Goal: Communication & Community: Share content

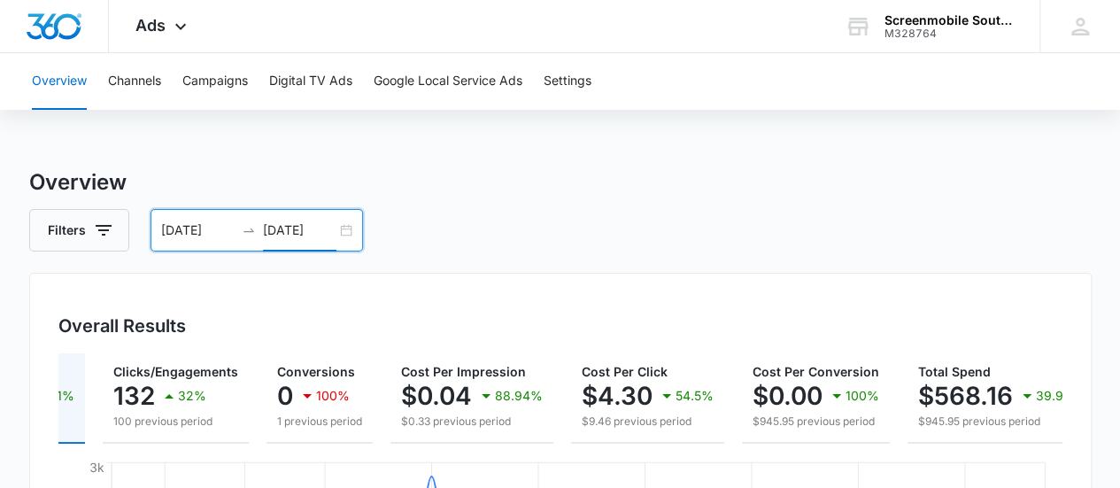
scroll to position [0, 142]
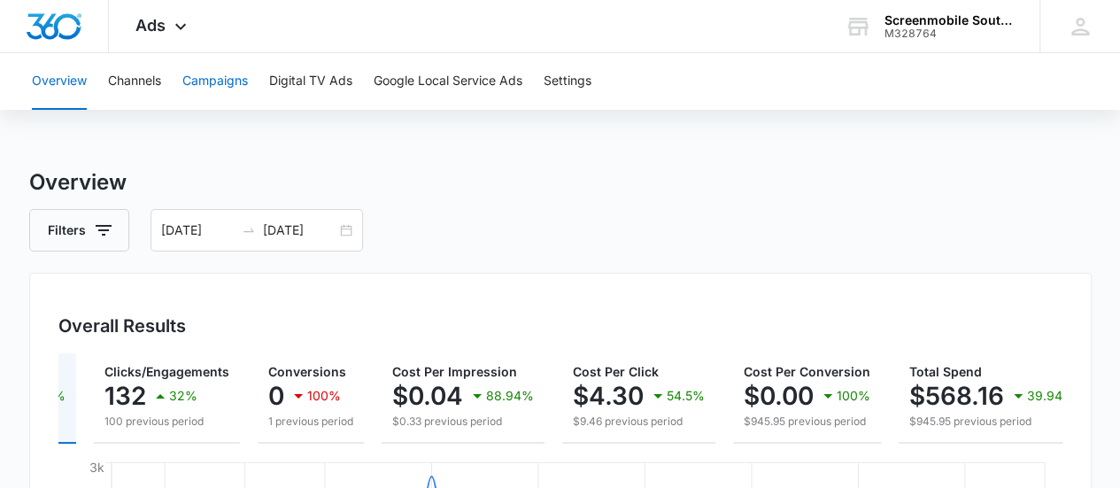
click at [221, 89] on button "Campaigns" at bounding box center [215, 81] width 66 height 57
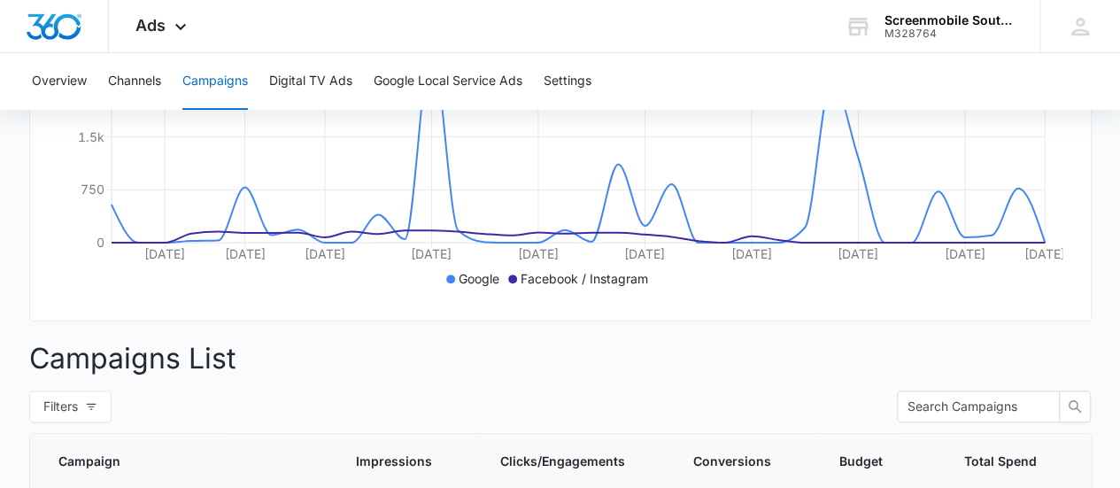
scroll to position [101, 0]
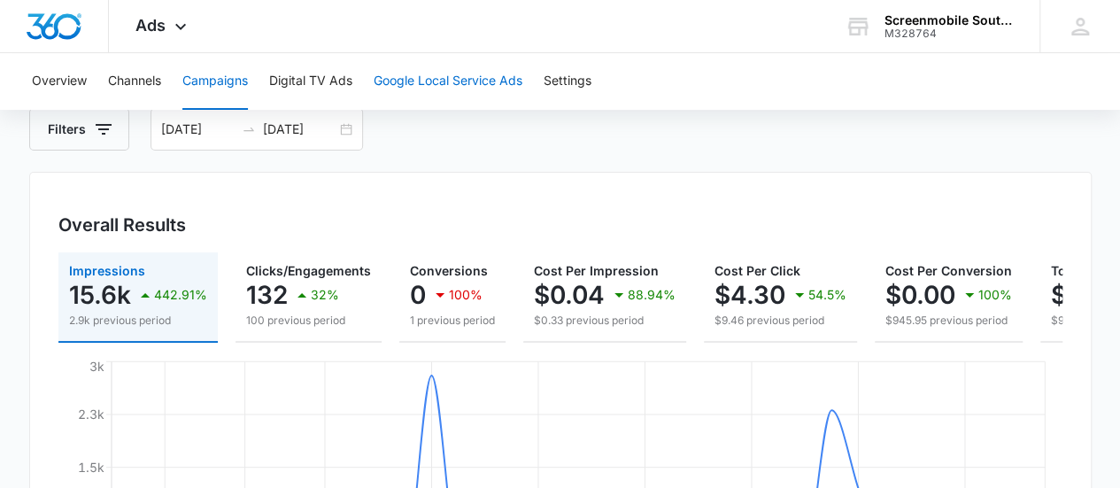
click at [453, 84] on button "Google Local Service Ads" at bounding box center [448, 81] width 149 height 57
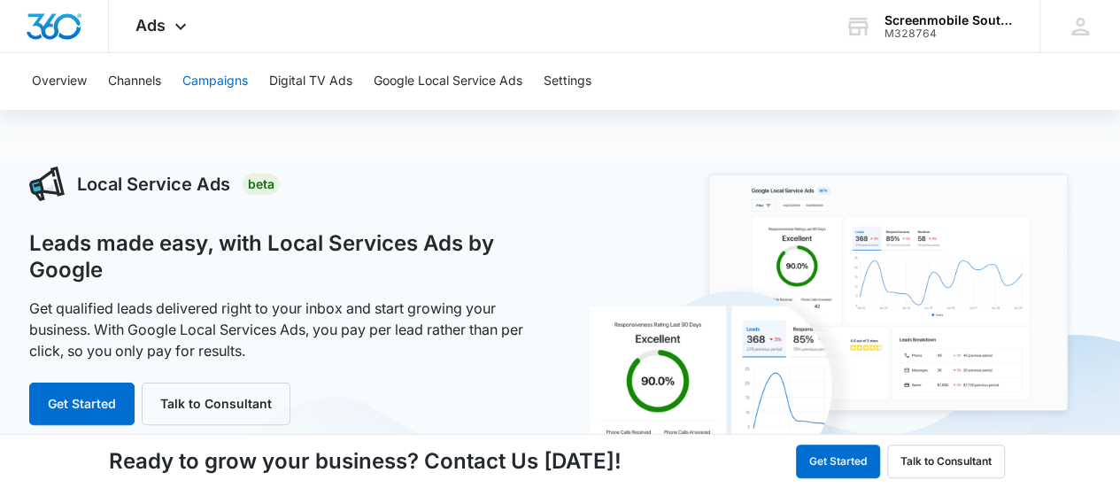
click at [213, 83] on button "Campaigns" at bounding box center [215, 81] width 66 height 57
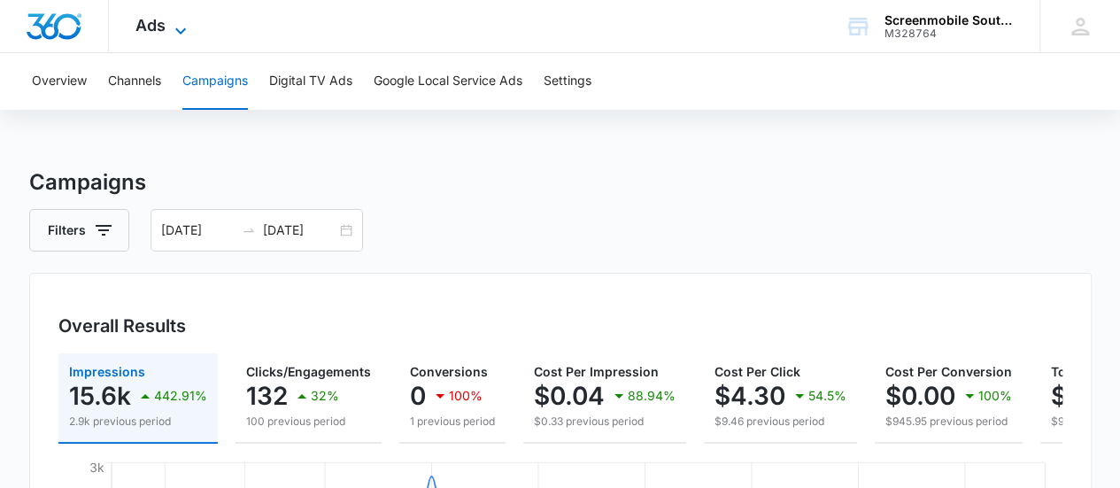
click at [185, 26] on icon at bounding box center [180, 30] width 21 height 21
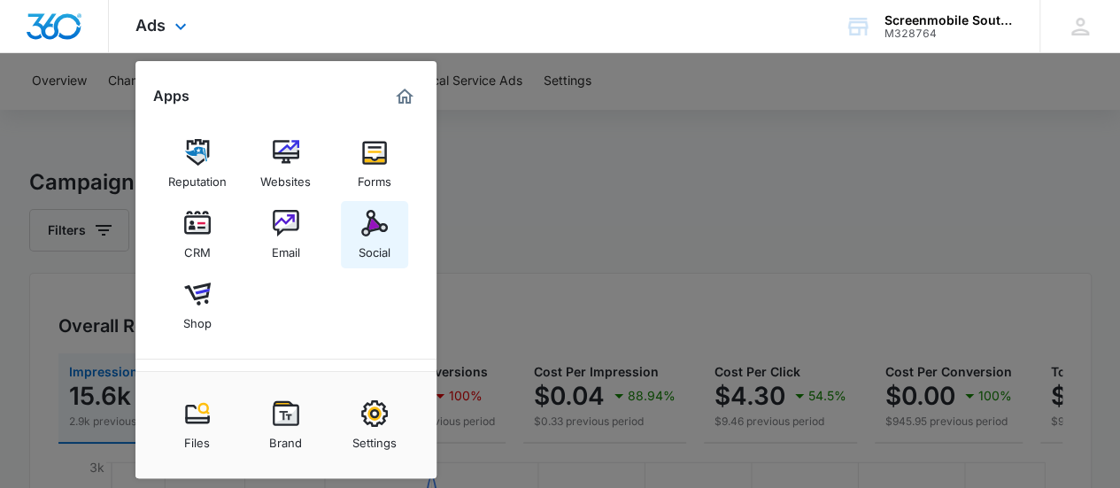
click at [375, 236] on div "Social" at bounding box center [375, 247] width 32 height 23
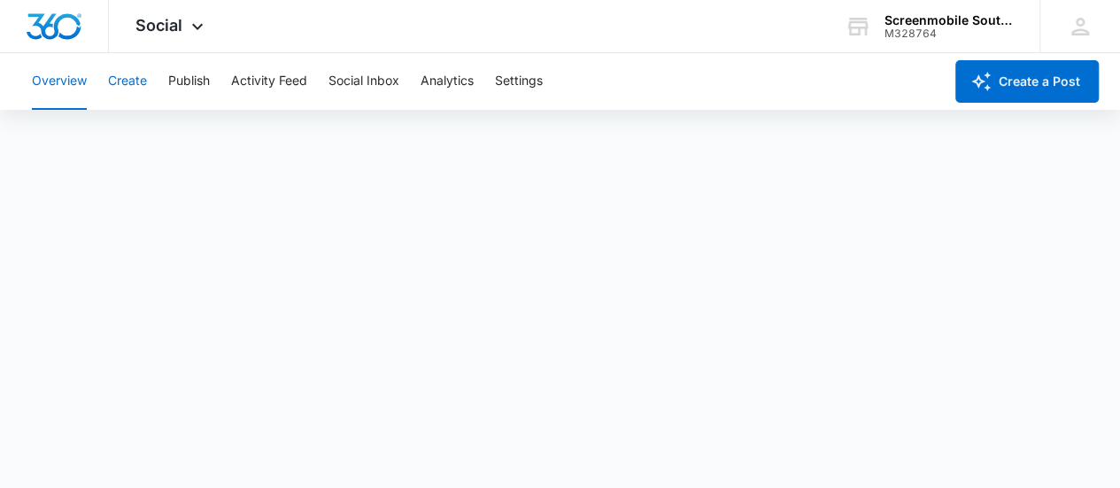
click at [135, 79] on button "Create" at bounding box center [127, 81] width 39 height 57
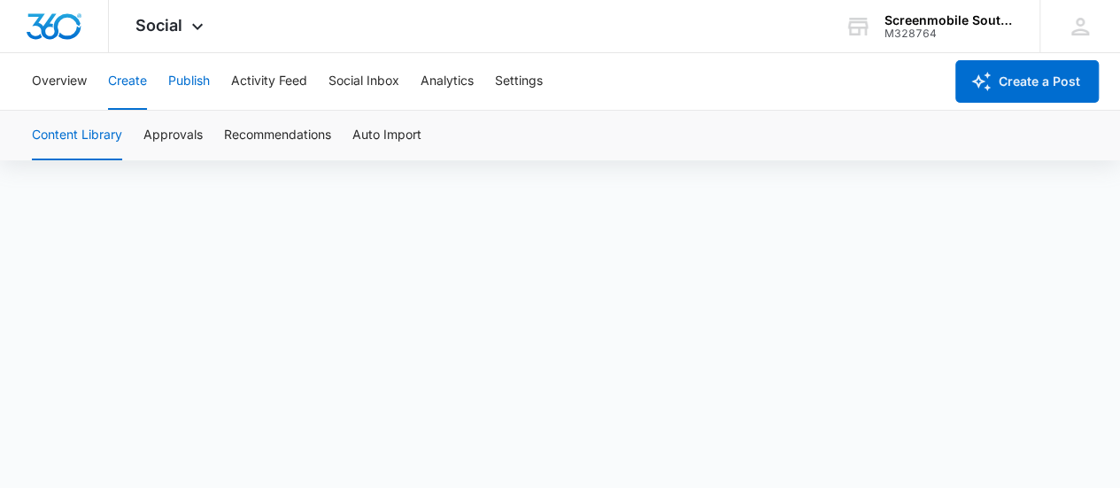
click at [193, 72] on button "Publish" at bounding box center [189, 81] width 42 height 57
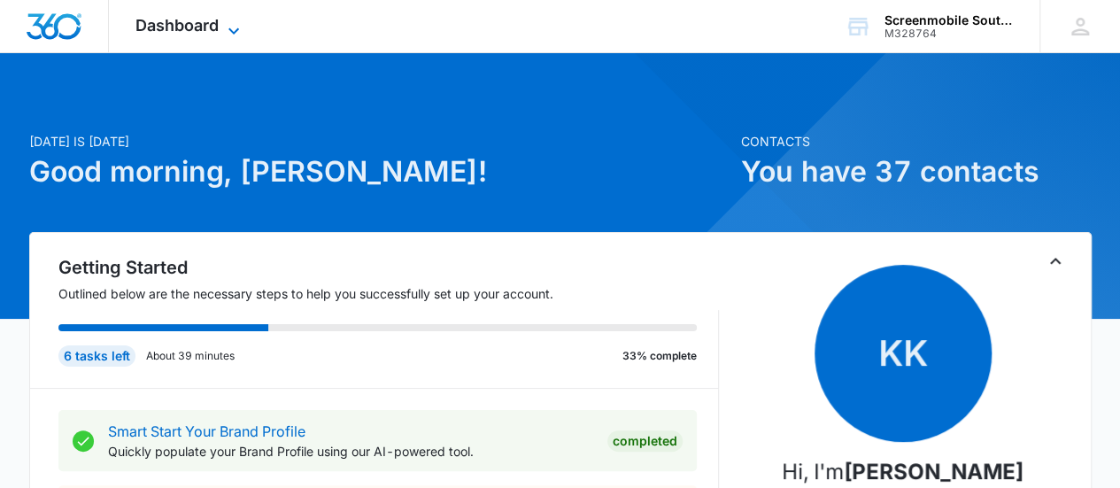
click at [229, 29] on icon at bounding box center [233, 30] width 11 height 6
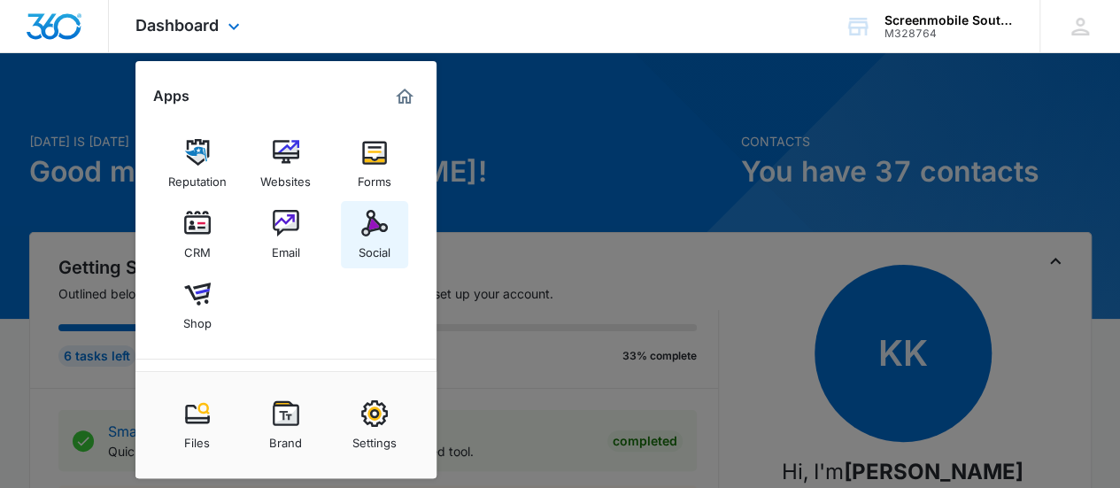
click at [382, 244] on div "Social" at bounding box center [375, 247] width 32 height 23
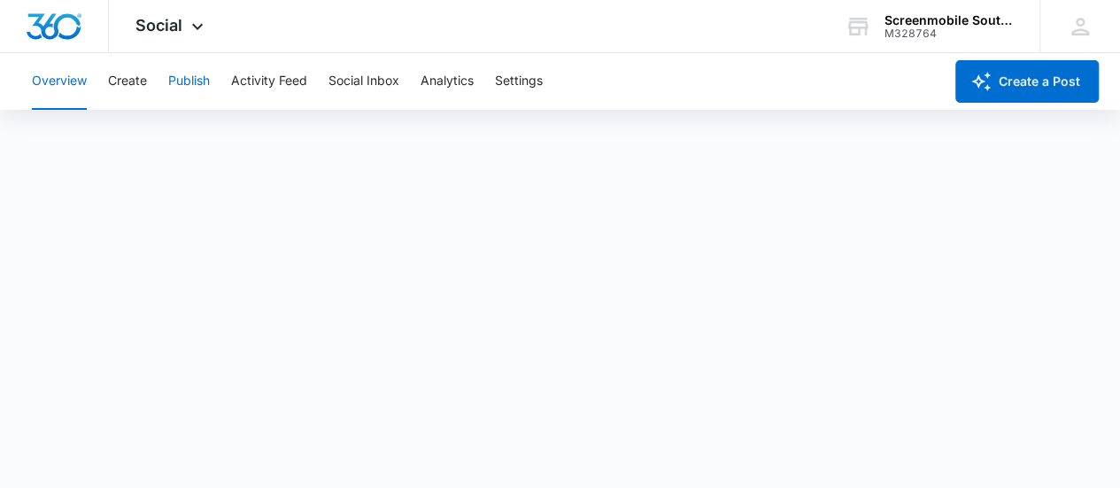
click at [188, 87] on button "Publish" at bounding box center [189, 81] width 42 height 57
click at [204, 84] on button "Publish" at bounding box center [189, 81] width 42 height 57
